Goal: Find specific page/section: Find specific page/section

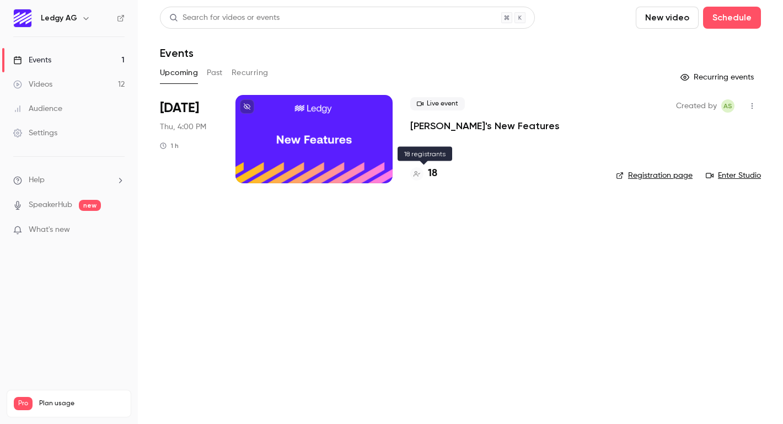
click at [436, 173] on h4 "18" at bounding box center [432, 173] width 9 height 15
